Goal: Check status: Check status

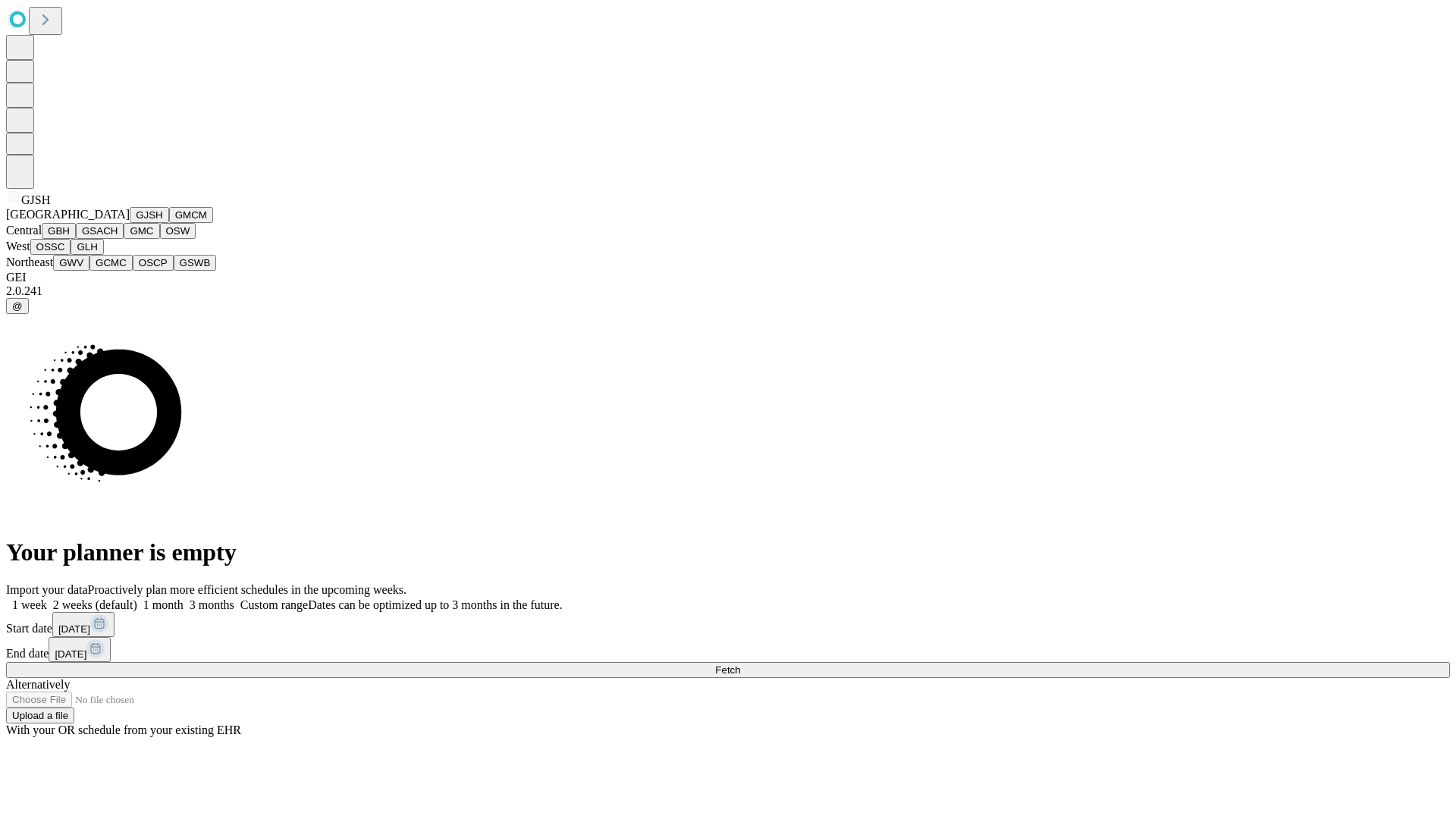
click at [130, 223] on button "GJSH" at bounding box center [149, 215] width 39 height 16
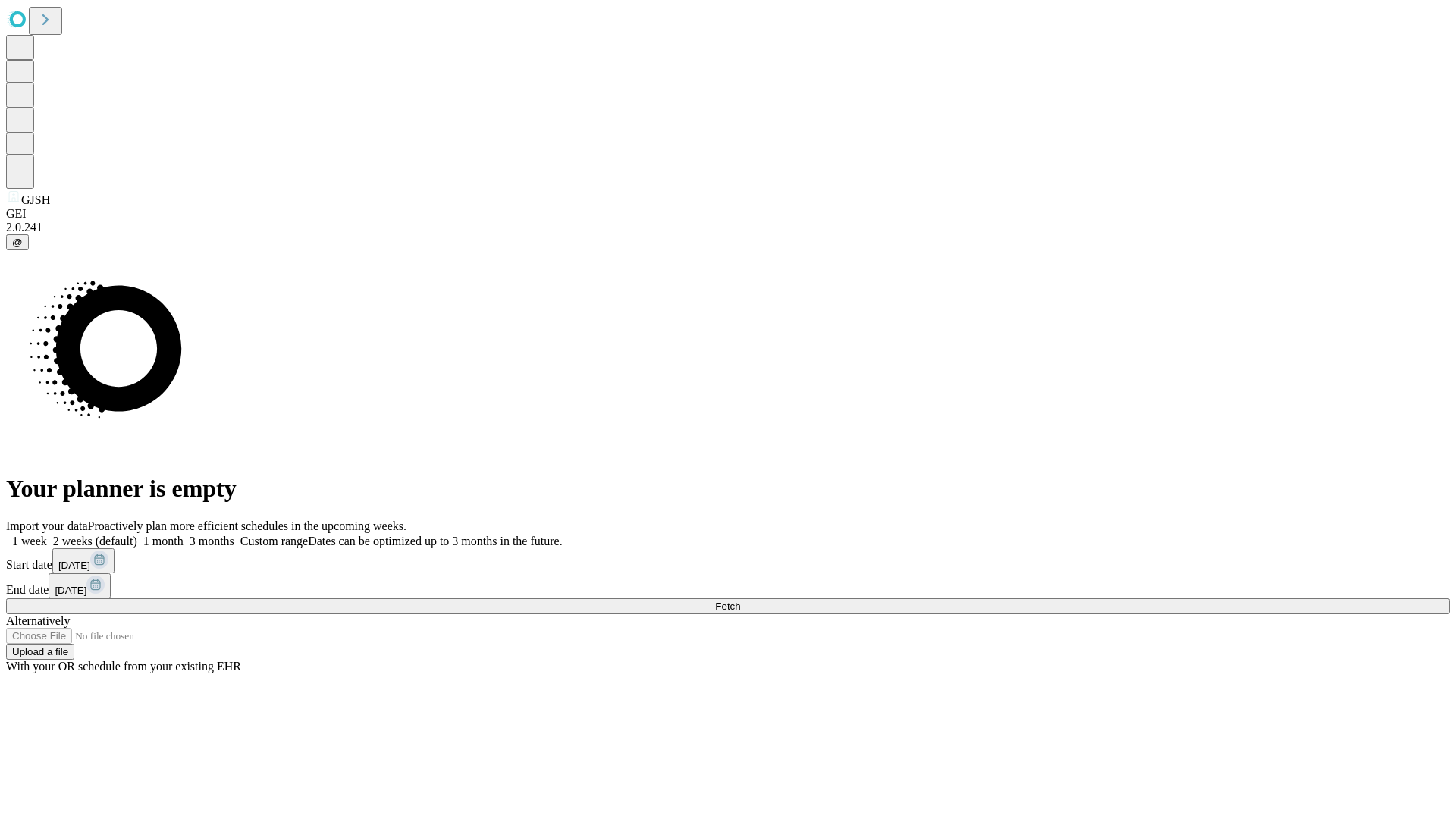
click at [47, 535] on label "1 week" at bounding box center [27, 541] width 41 height 13
click at [740, 600] on span "Fetch" at bounding box center [728, 606] width 25 height 12
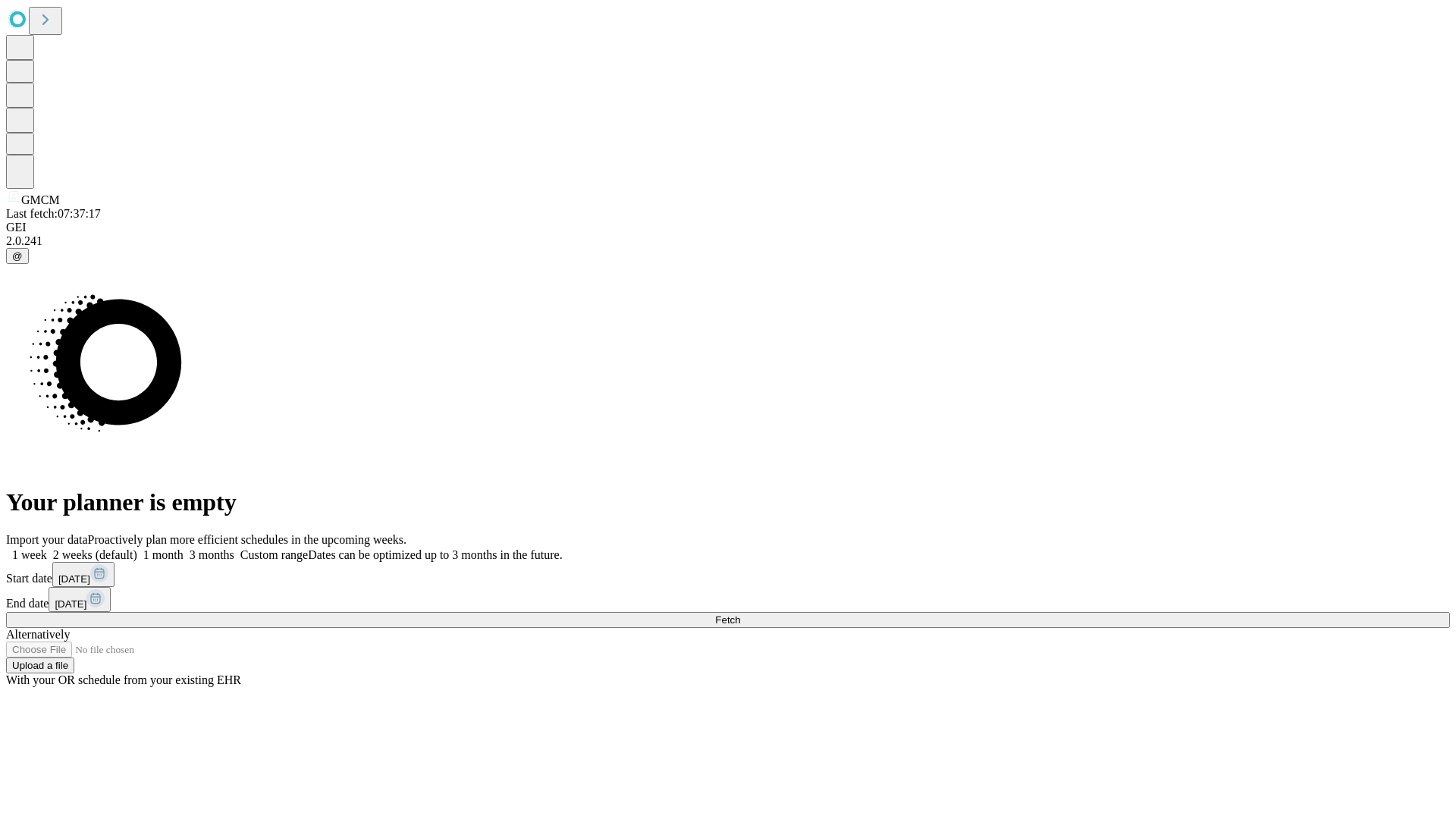
click at [47, 548] on label "1 week" at bounding box center [27, 554] width 41 height 13
click at [740, 614] on span "Fetch" at bounding box center [728, 620] width 25 height 12
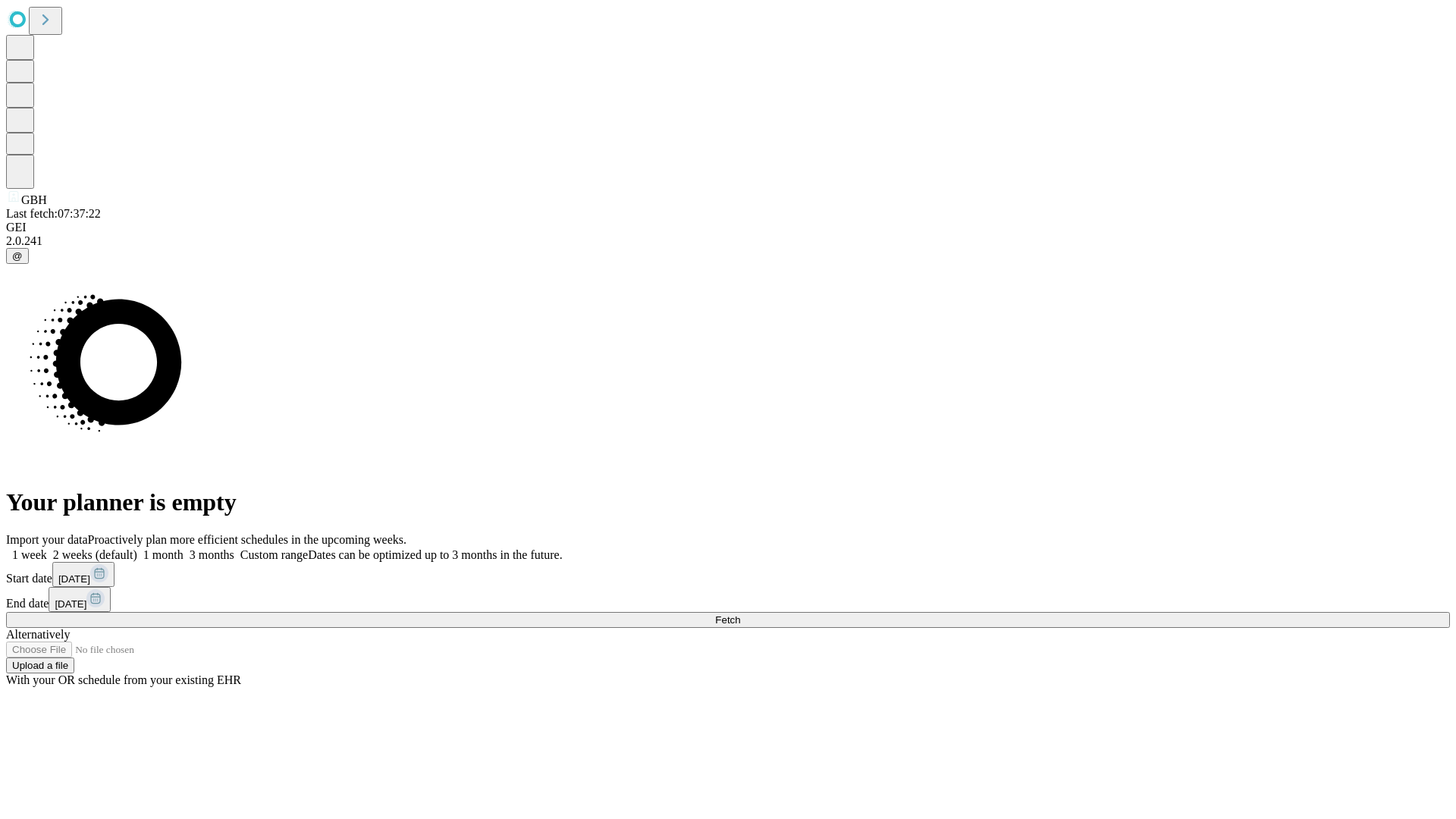
click at [47, 548] on label "1 week" at bounding box center [27, 554] width 41 height 13
click at [740, 614] on span "Fetch" at bounding box center [728, 620] width 25 height 12
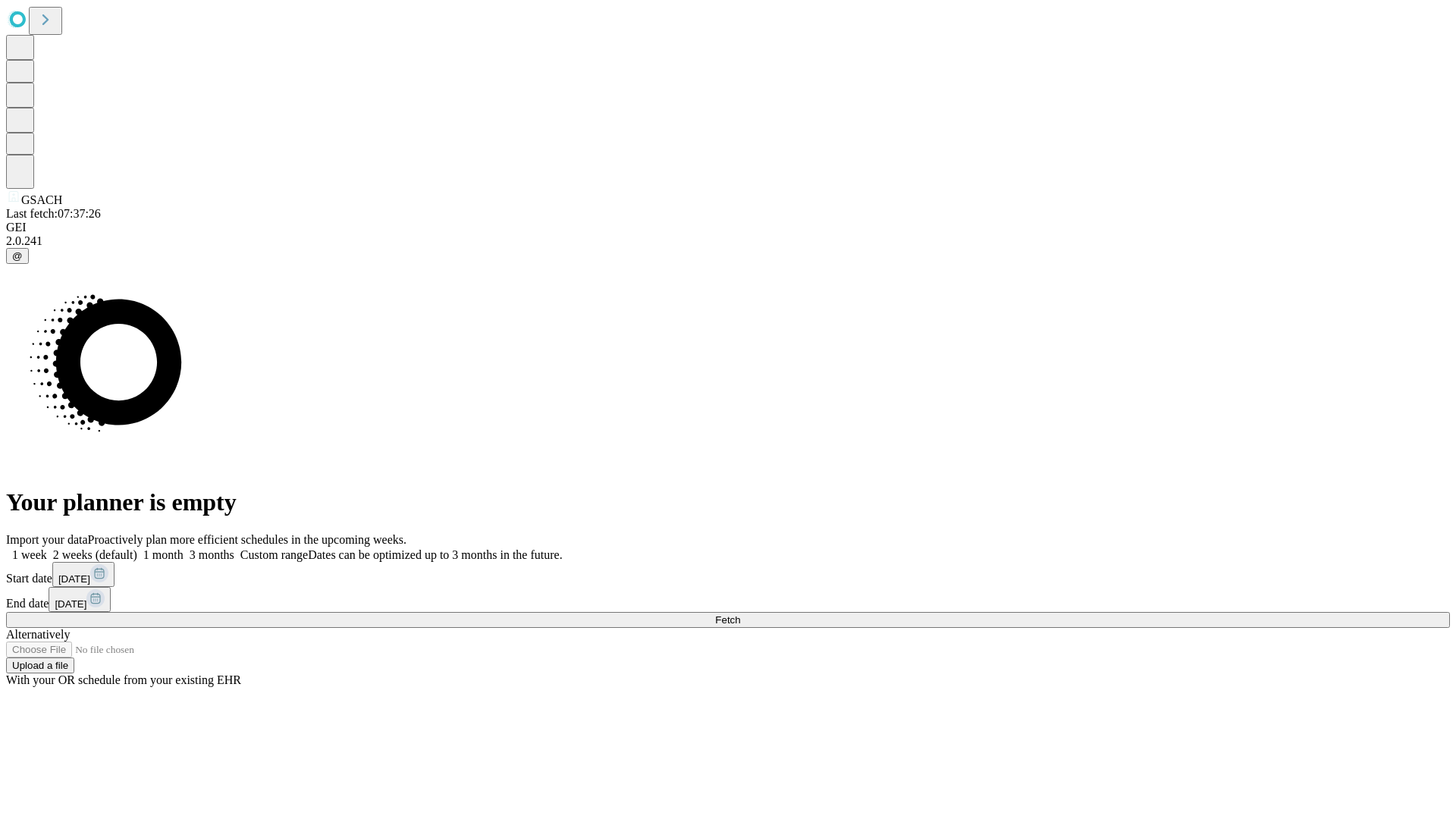
click at [47, 548] on label "1 week" at bounding box center [27, 554] width 41 height 13
click at [740, 614] on span "Fetch" at bounding box center [728, 620] width 25 height 12
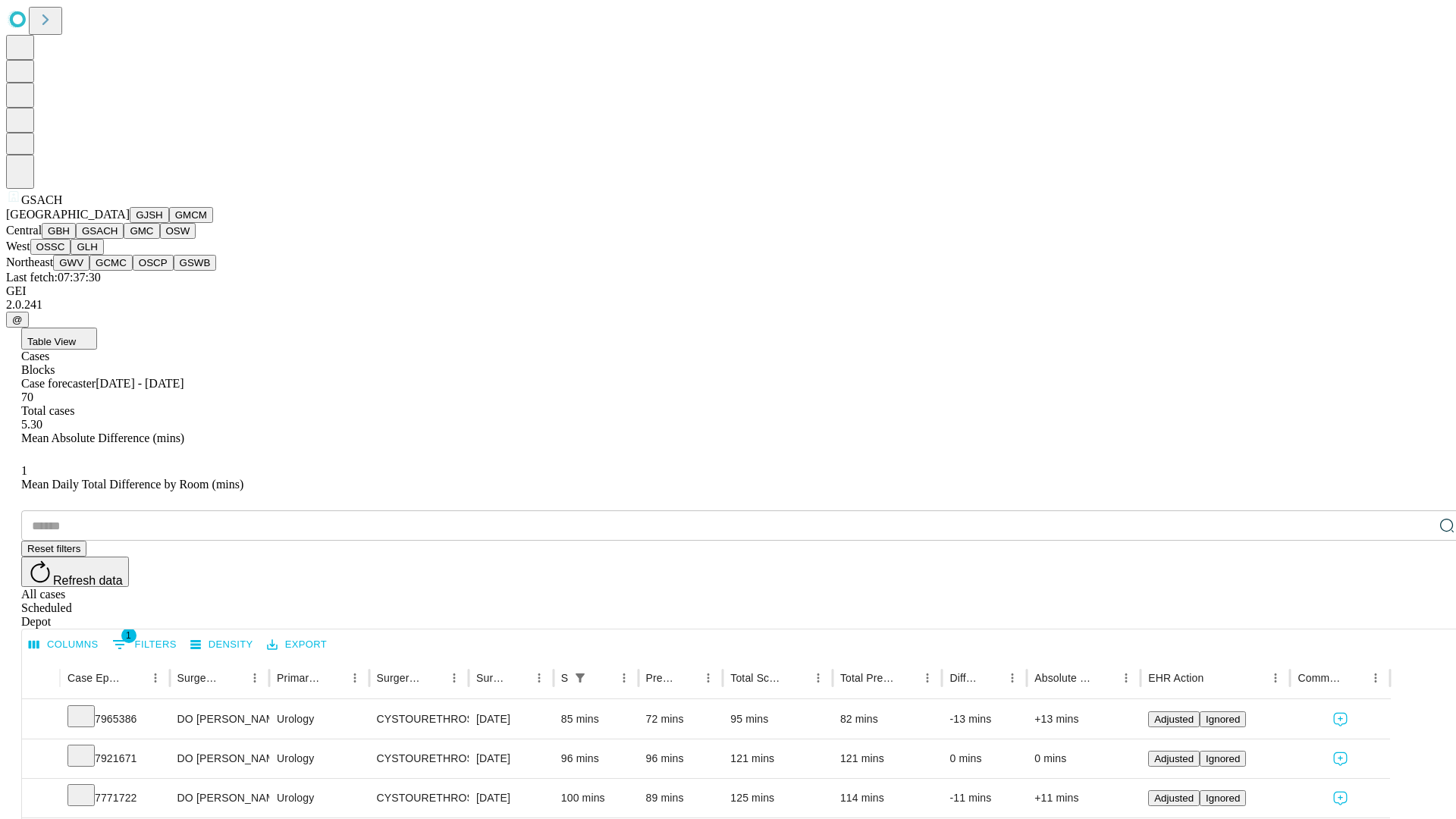
click at [123, 239] on button "GMC" at bounding box center [141, 230] width 36 height 16
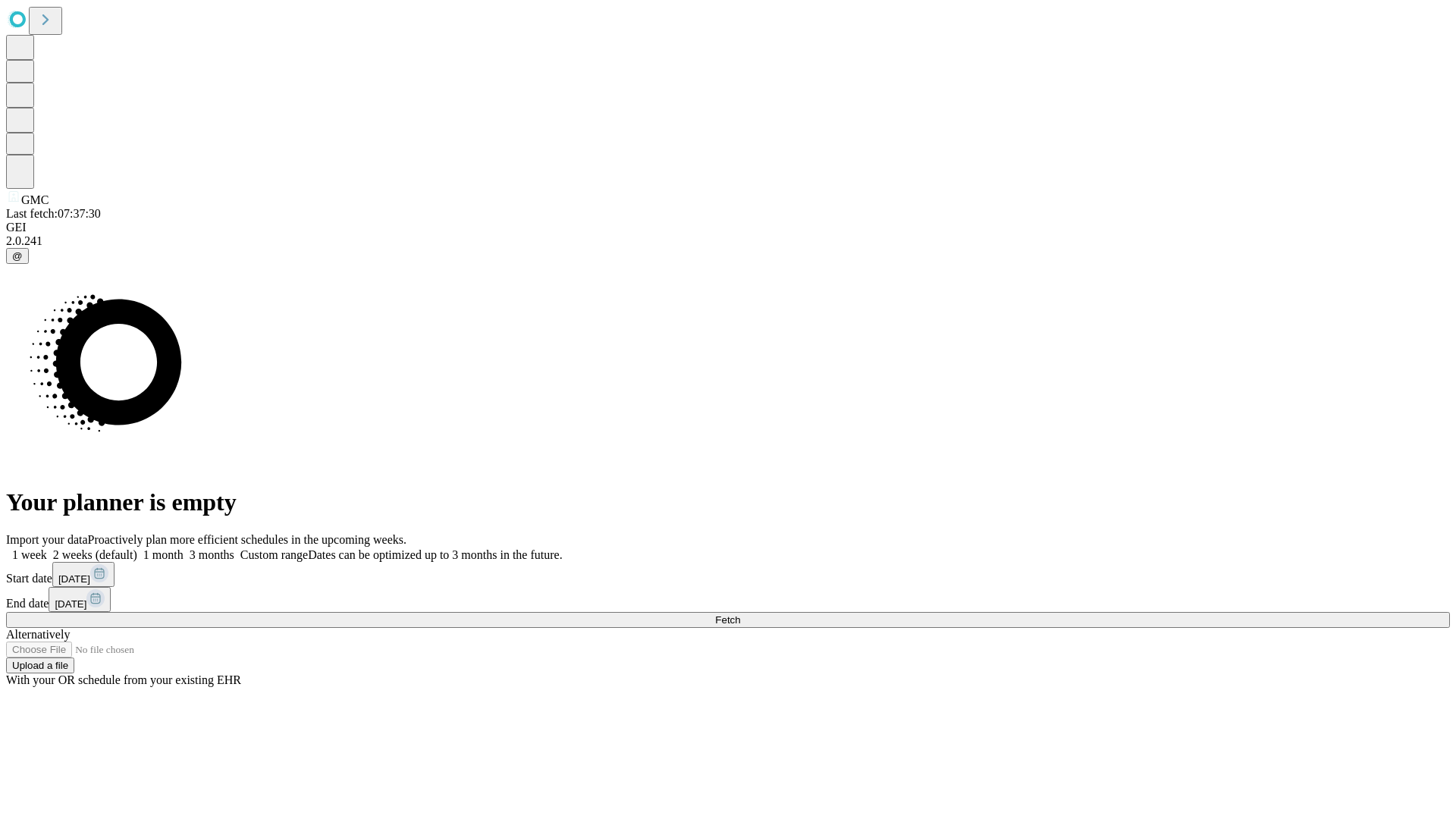
click at [47, 548] on label "1 week" at bounding box center [27, 554] width 41 height 13
click at [740, 614] on span "Fetch" at bounding box center [728, 620] width 25 height 12
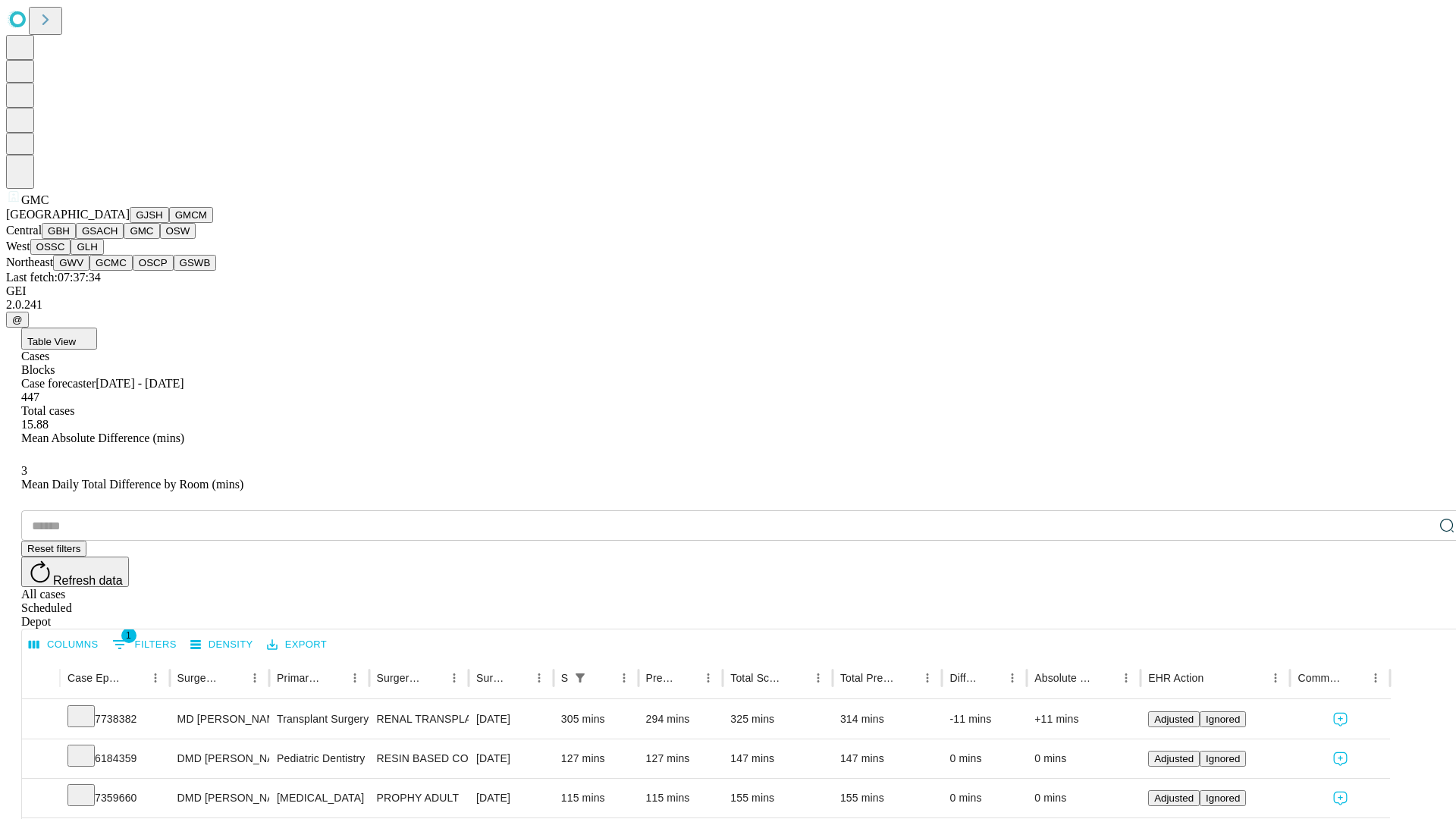
click at [160, 239] on button "OSW" at bounding box center [178, 230] width 37 height 16
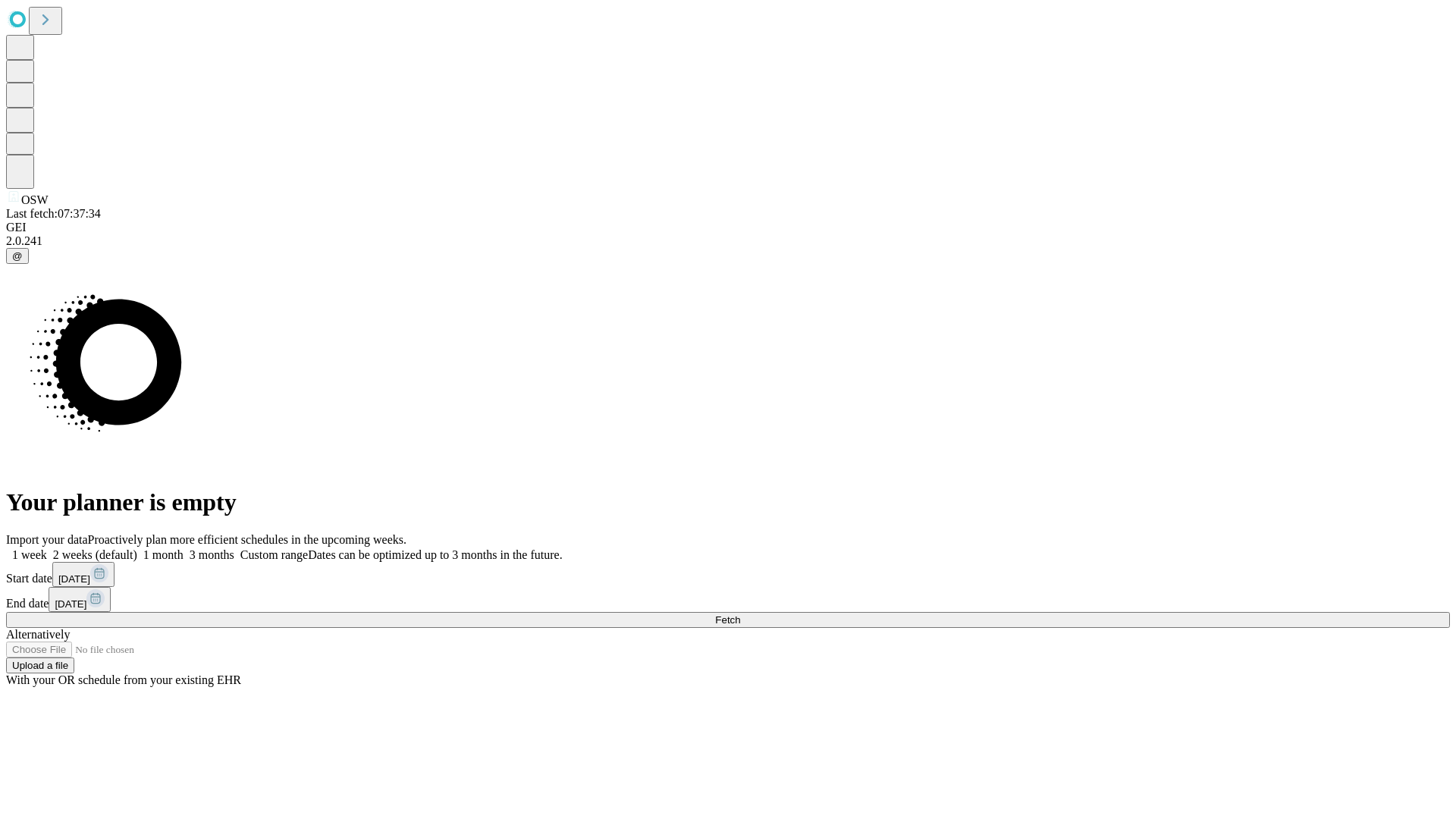
click at [740, 614] on span "Fetch" at bounding box center [728, 620] width 25 height 12
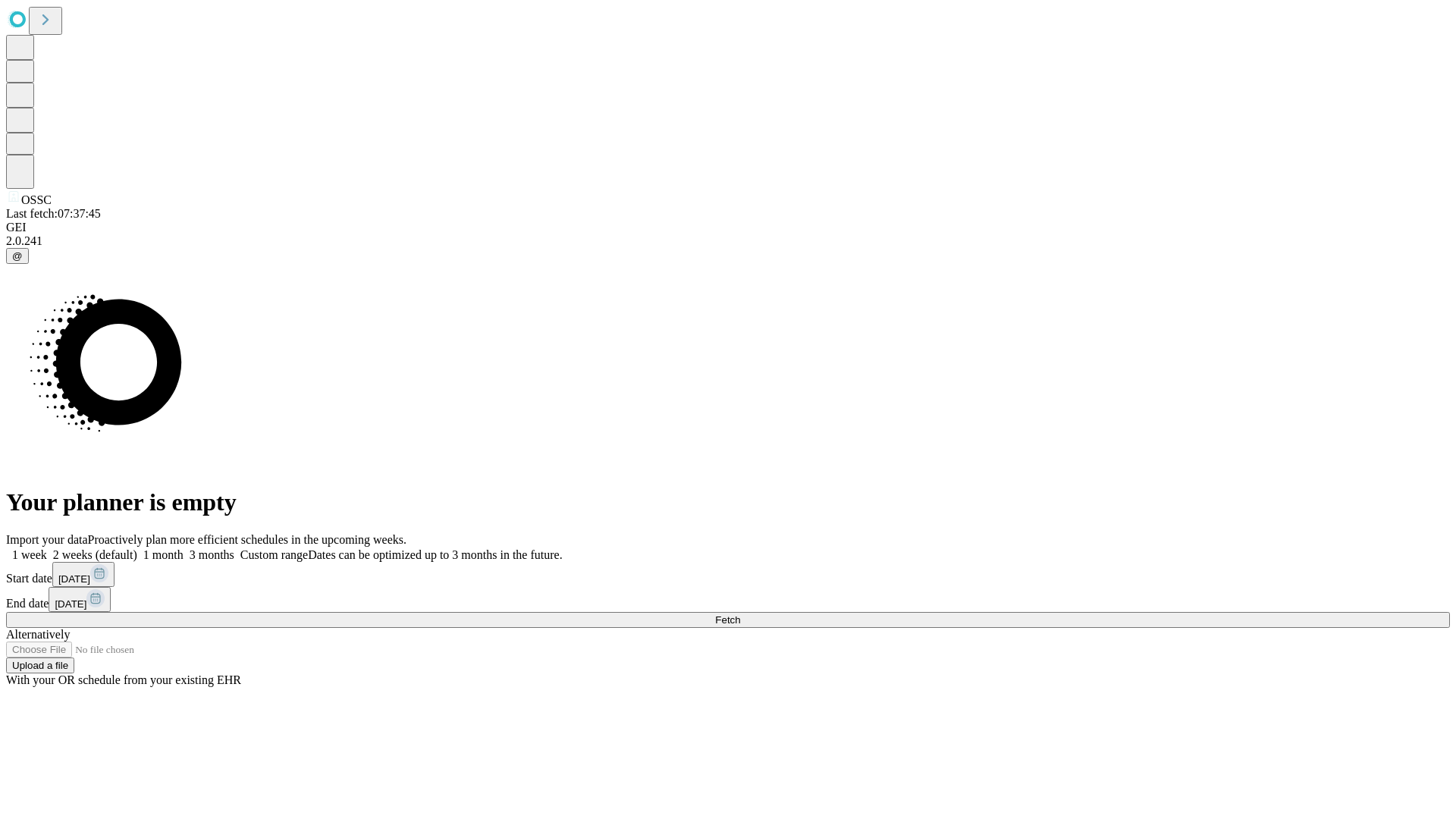
click at [47, 548] on label "1 week" at bounding box center [27, 554] width 41 height 13
click at [740, 614] on span "Fetch" at bounding box center [728, 620] width 25 height 12
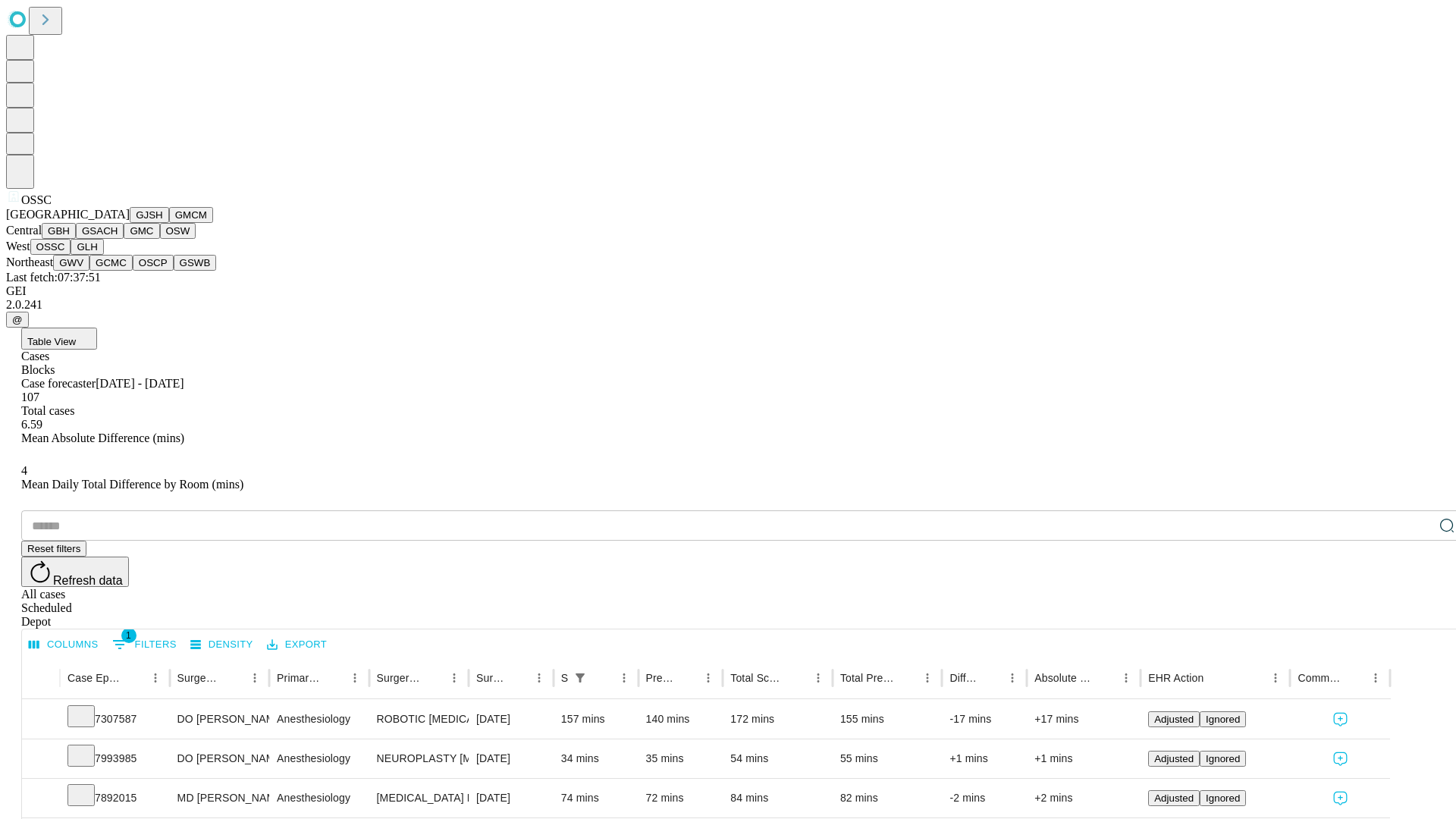
click at [103, 255] on button "GLH" at bounding box center [87, 247] width 33 height 16
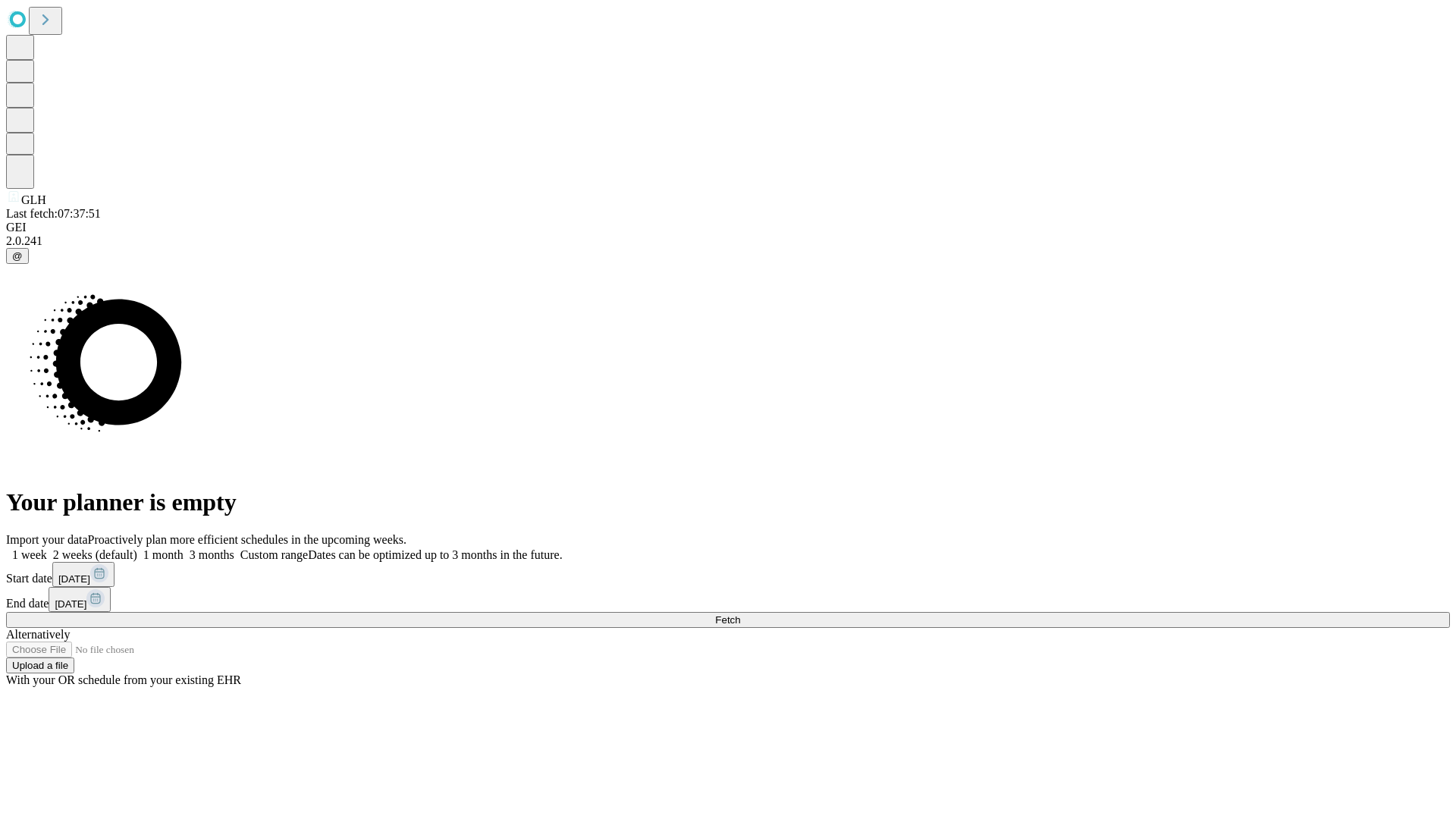
click at [47, 548] on label "1 week" at bounding box center [27, 554] width 41 height 13
click at [740, 614] on span "Fetch" at bounding box center [728, 620] width 25 height 12
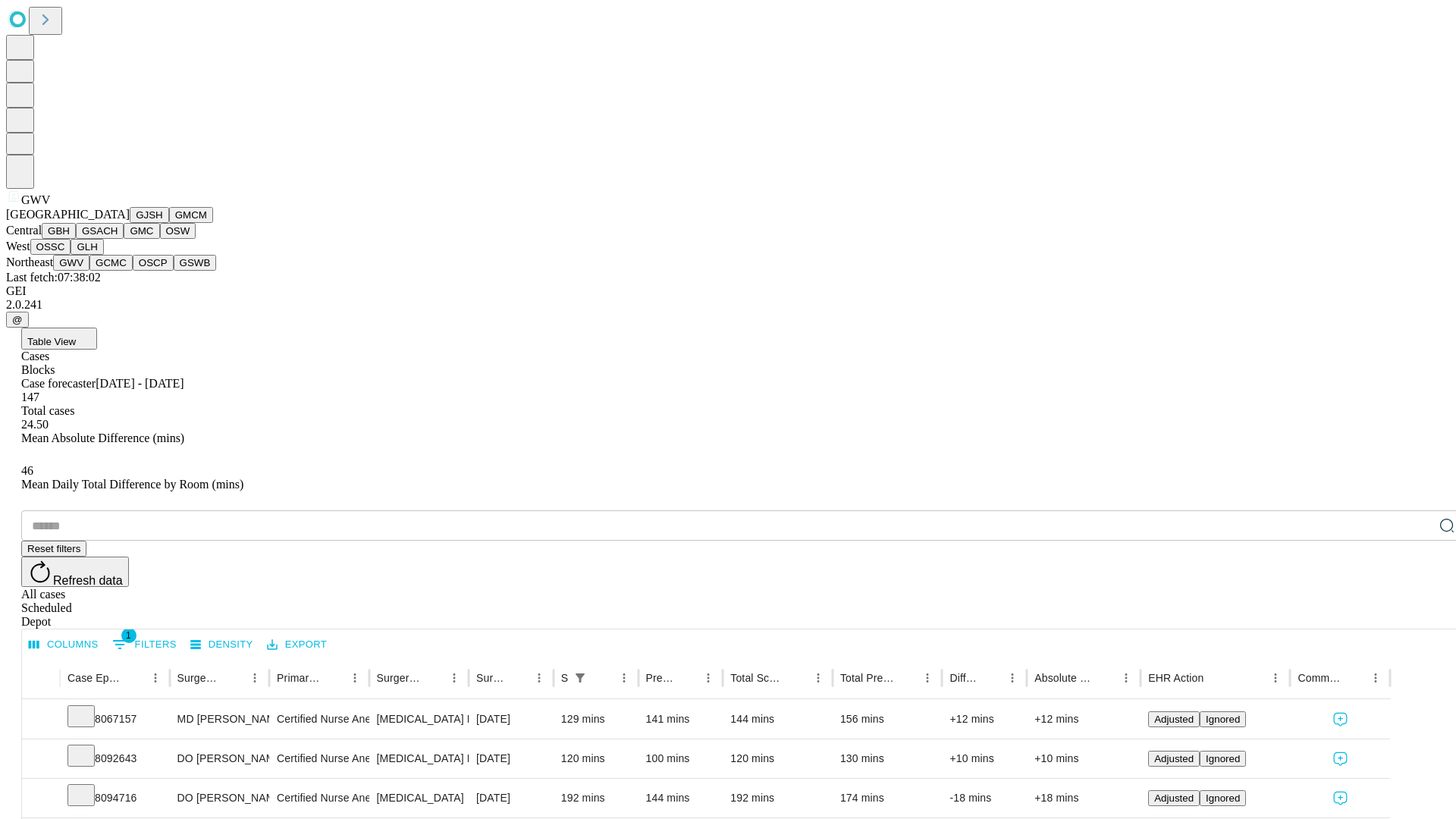
click at [118, 271] on button "GCMC" at bounding box center [111, 262] width 43 height 16
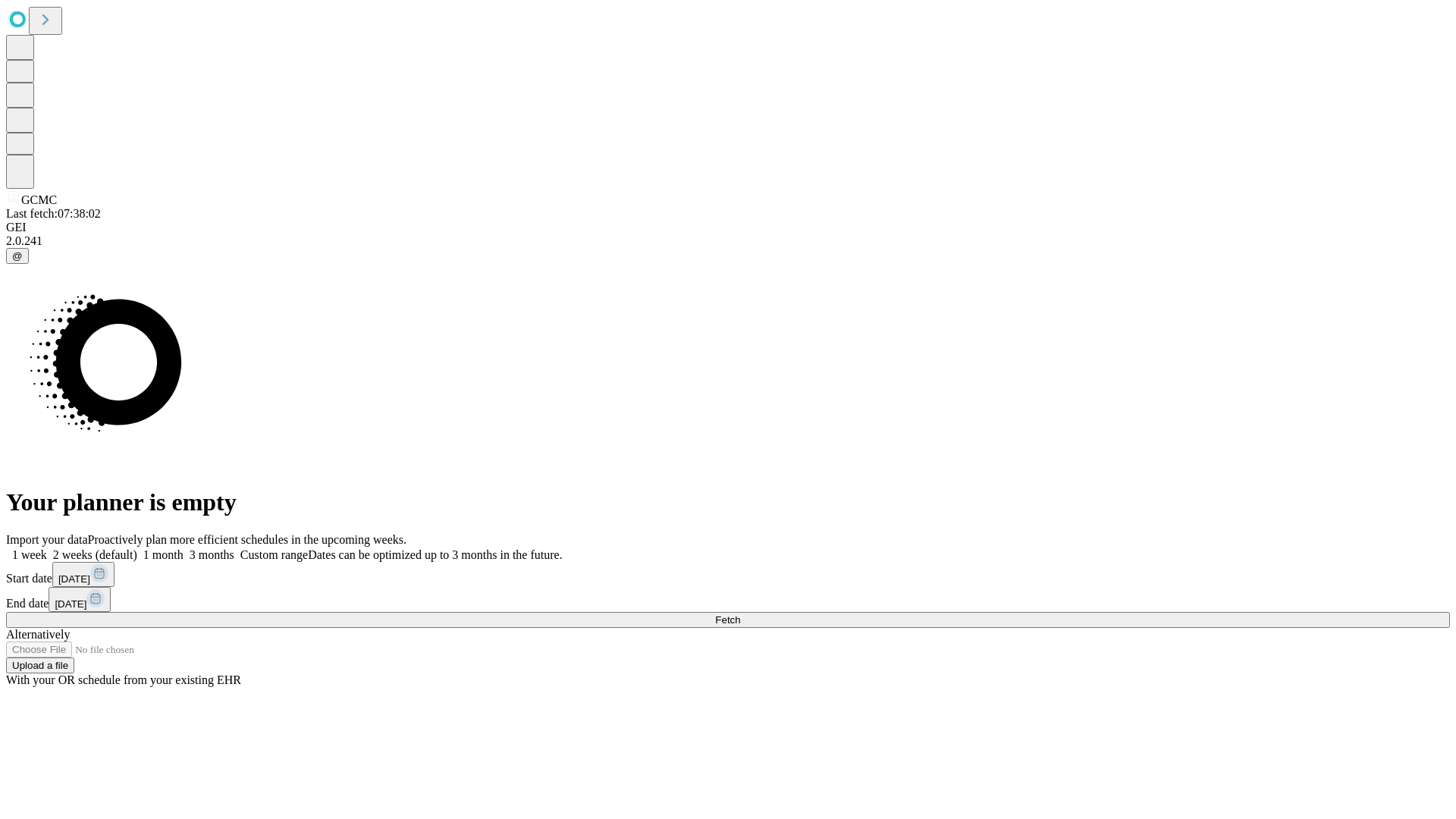
click at [47, 548] on label "1 week" at bounding box center [27, 554] width 41 height 13
click at [740, 614] on span "Fetch" at bounding box center [728, 620] width 25 height 12
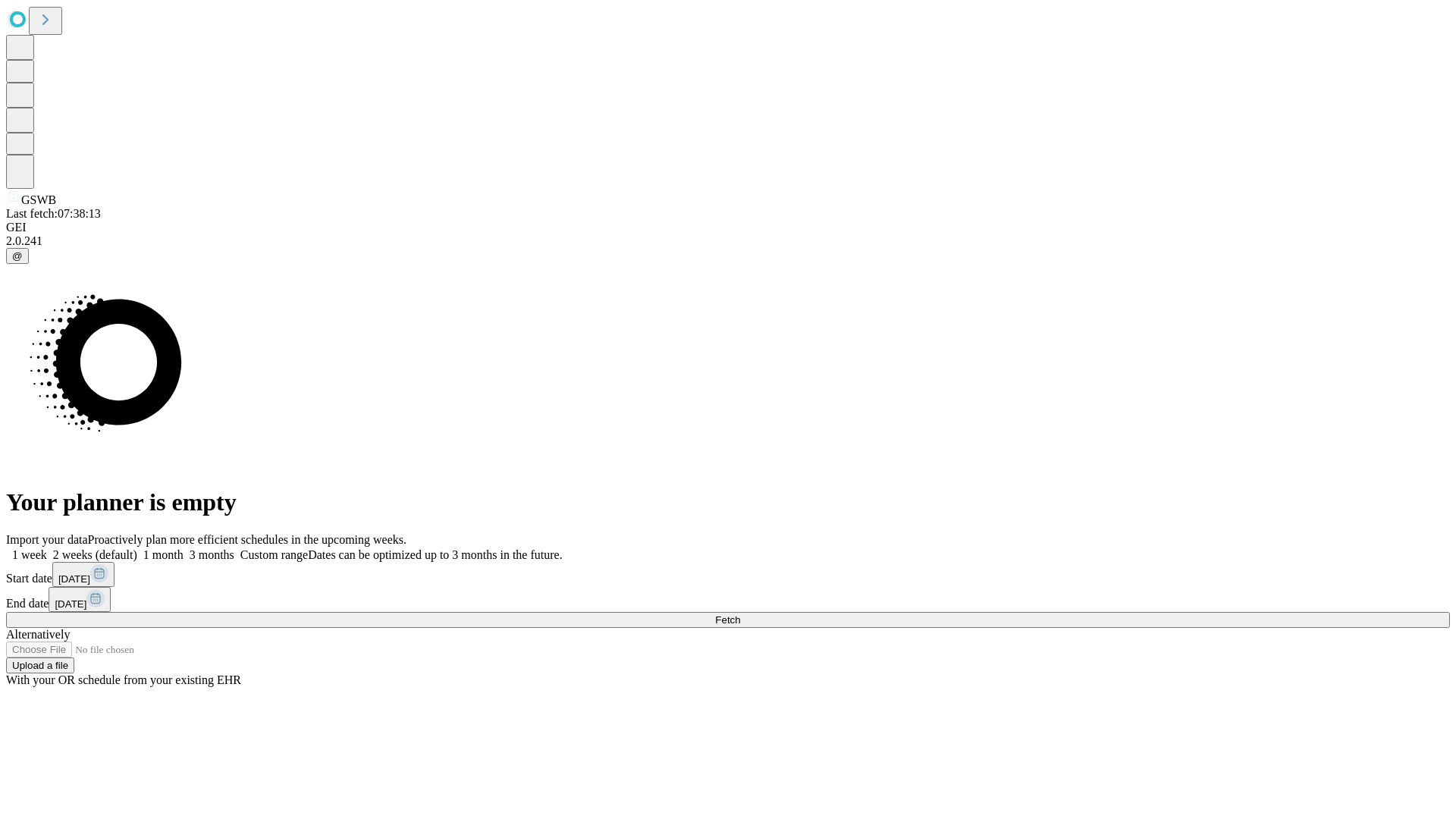
click at [47, 548] on label "1 week" at bounding box center [27, 554] width 41 height 13
click at [740, 614] on span "Fetch" at bounding box center [728, 620] width 25 height 12
